Goal: Find specific page/section: Find specific page/section

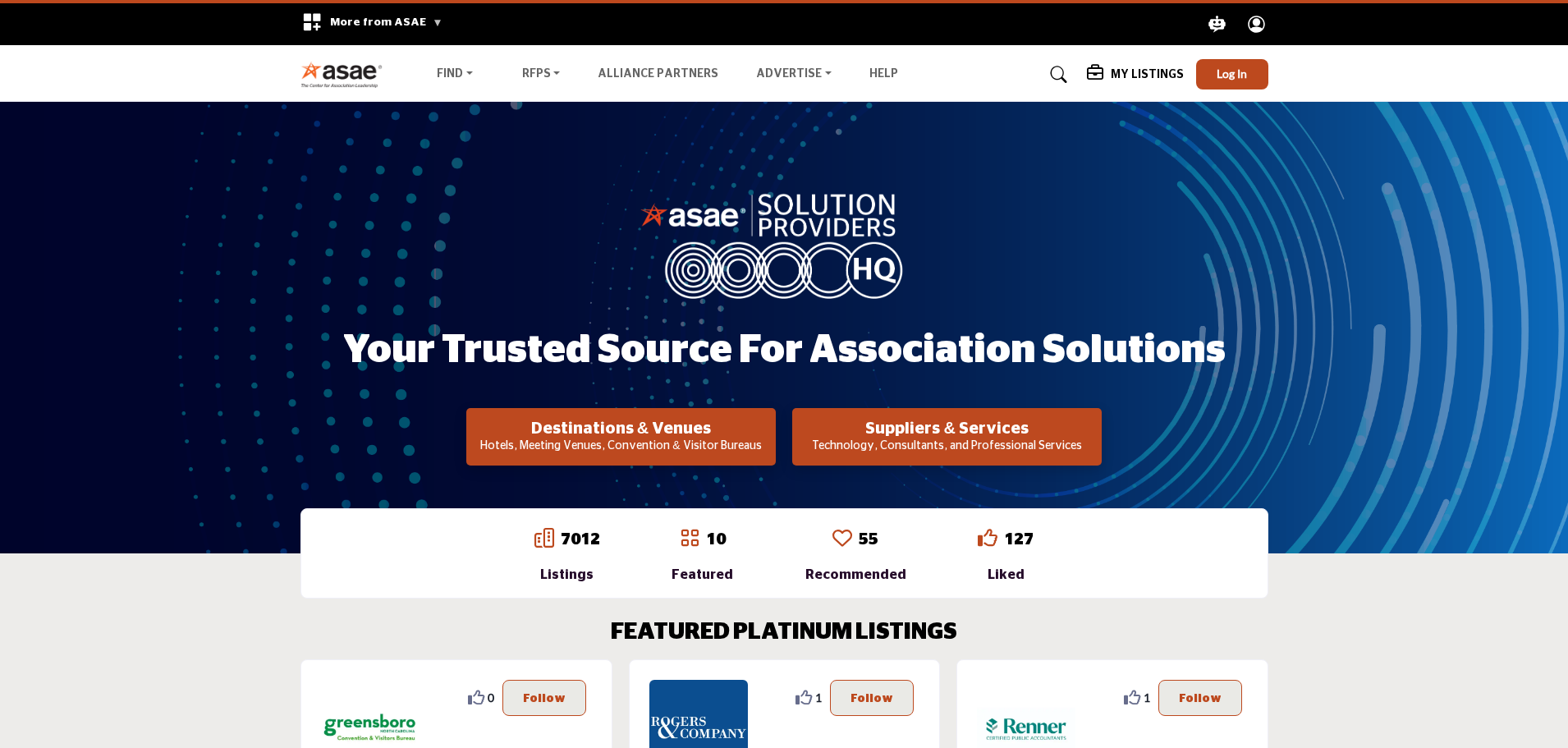
drag, startPoint x: 416, startPoint y: 3, endPoint x: 212, endPoint y: 187, distance: 274.7
click at [212, 187] on div "Your Trusted Source for Association Solutions Destinations & Venues Hotels, Mee…" at bounding box center [784, 327] width 1568 height 452
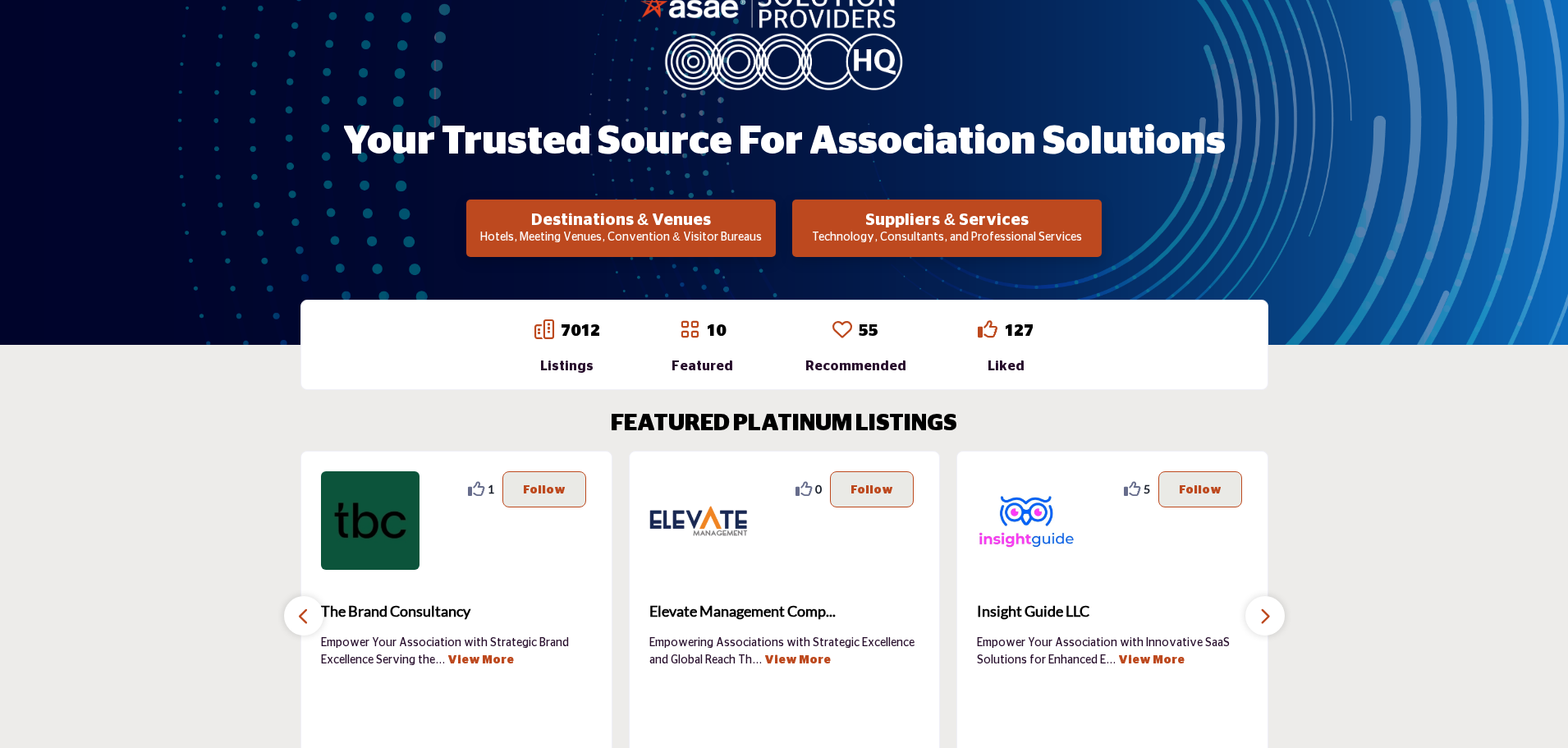
scroll to position [246, 0]
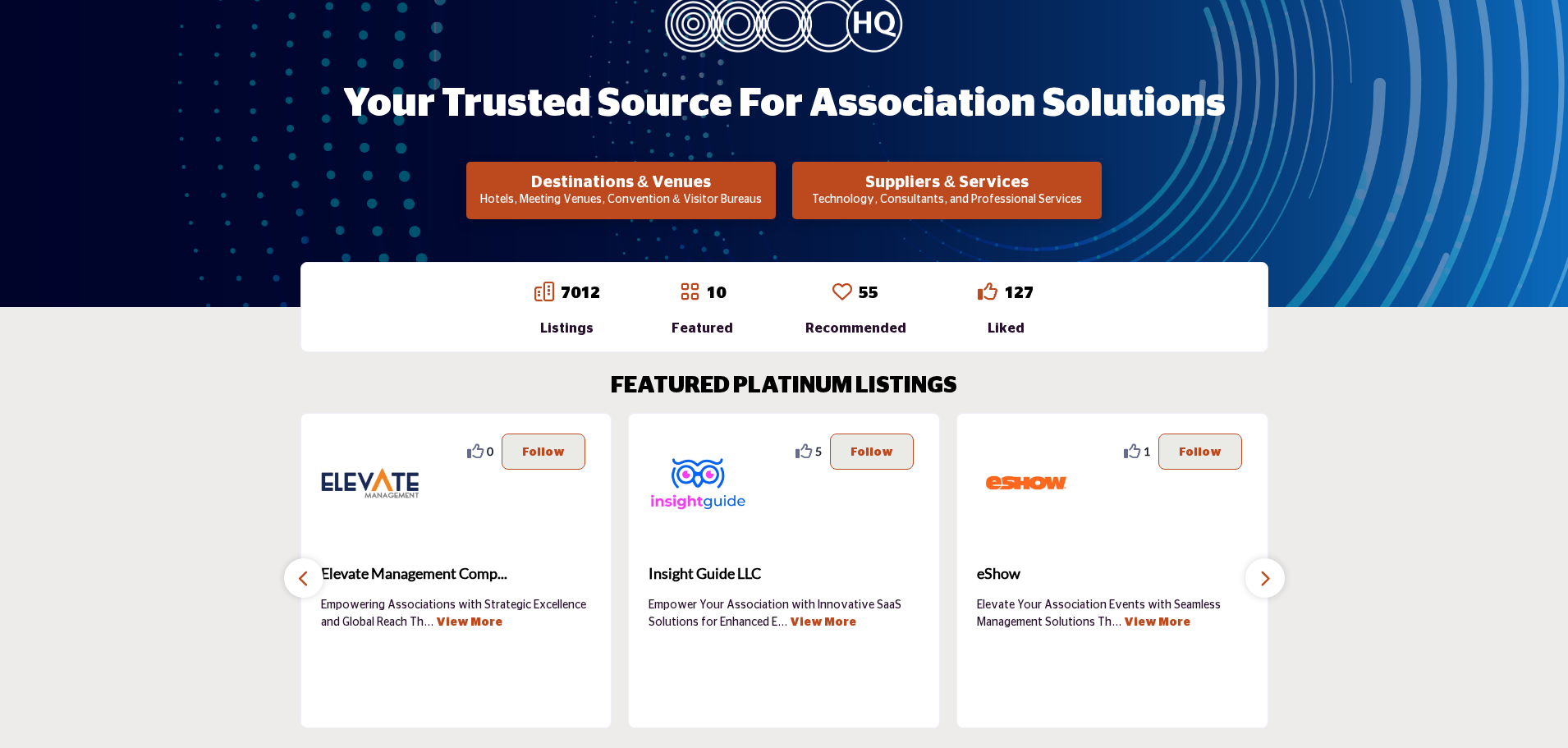
click at [576, 293] on link "7012" at bounding box center [581, 293] width 40 height 16
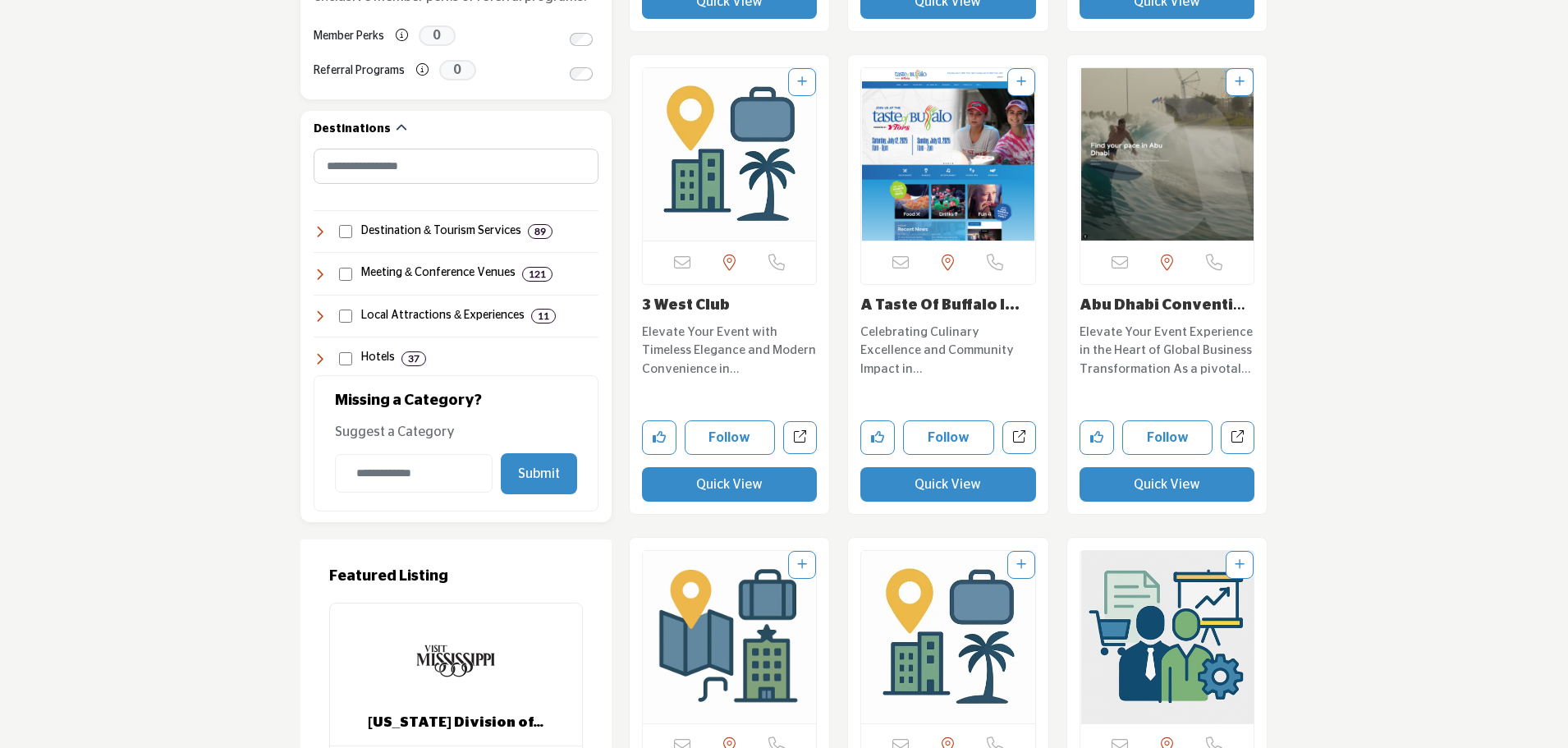
scroll to position [575, 0]
